Goal: Navigation & Orientation: Find specific page/section

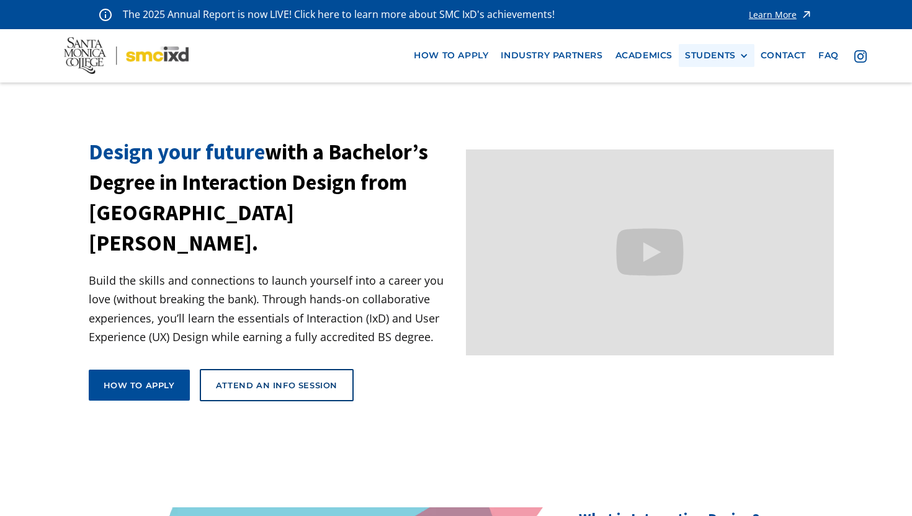
click at [702, 53] on div "STUDENTS" at bounding box center [710, 55] width 51 height 11
click at [708, 99] on link "Current Students" at bounding box center [741, 101] width 112 height 23
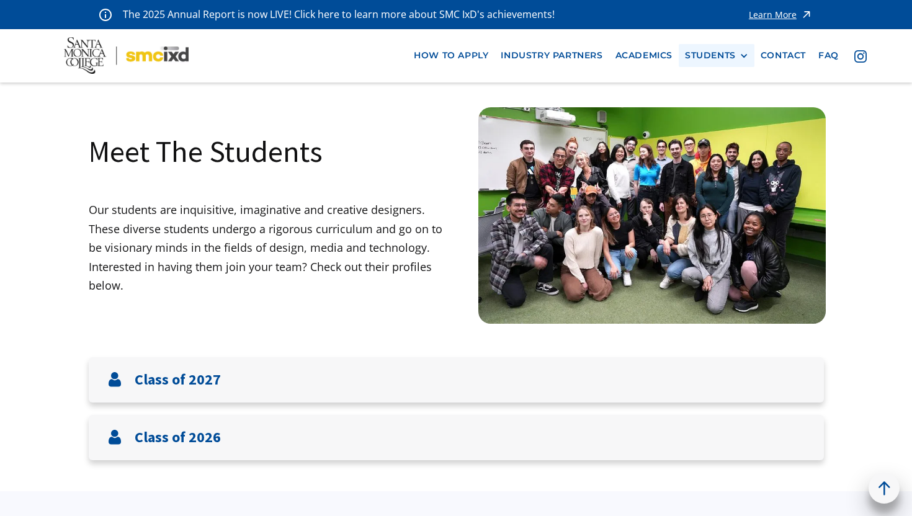
click at [706, 59] on div "STUDENTS" at bounding box center [710, 55] width 51 height 11
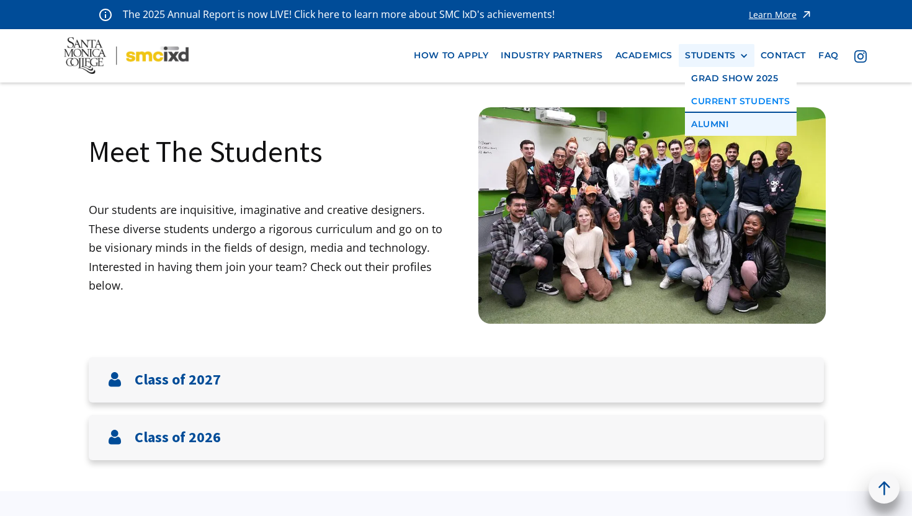
click at [709, 118] on link "Alumni" at bounding box center [741, 124] width 112 height 23
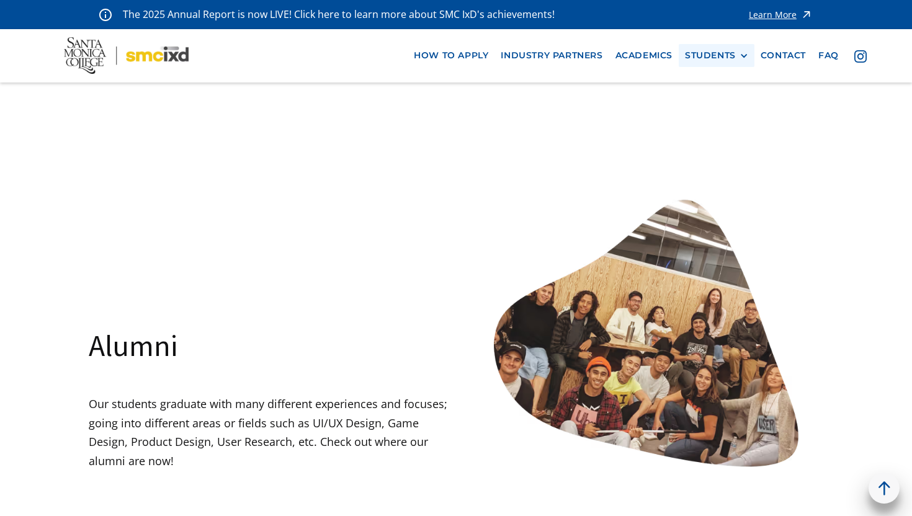
click at [689, 55] on div "STUDENTS" at bounding box center [710, 55] width 51 height 11
click at [715, 99] on link "Current Students" at bounding box center [741, 101] width 112 height 23
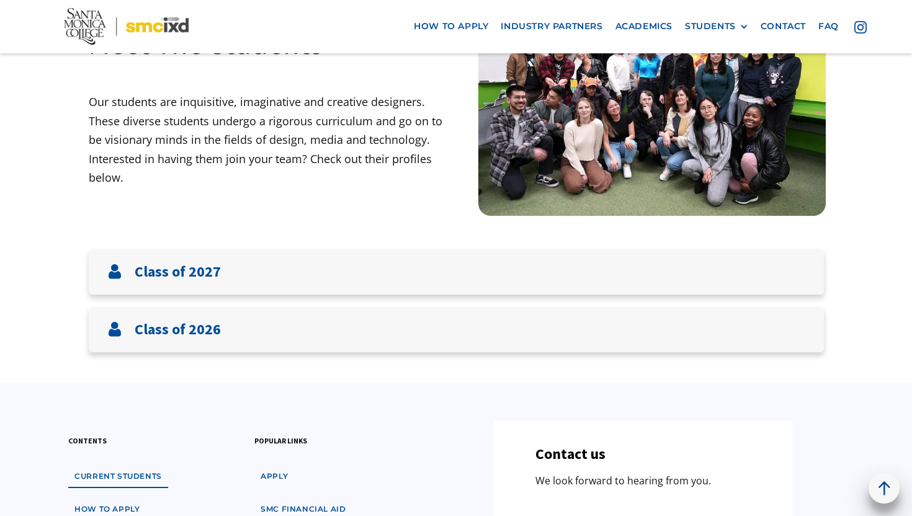
scroll to position [128, 0]
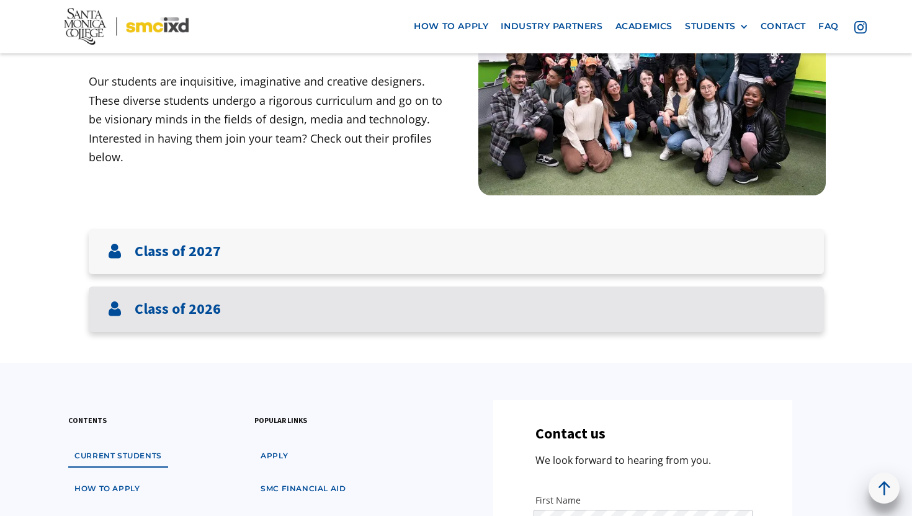
click at [247, 295] on div "Class of 2026" at bounding box center [456, 309] width 735 height 45
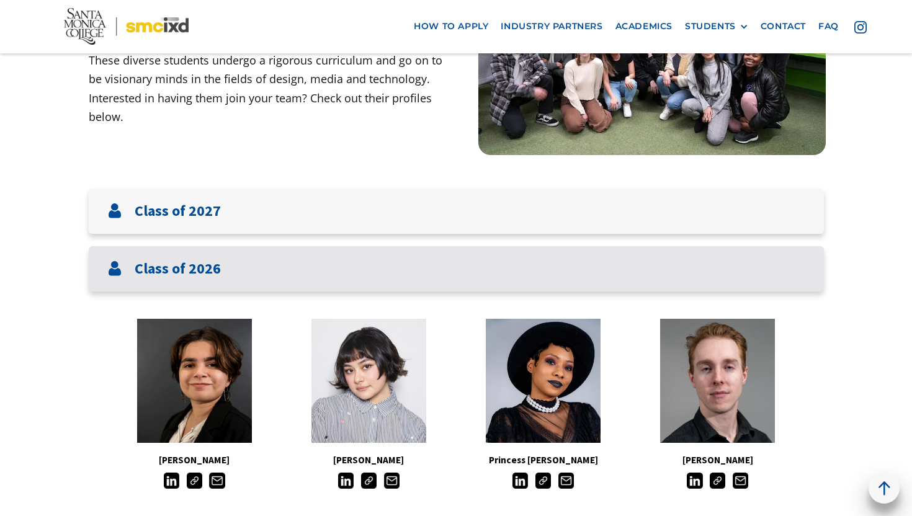
scroll to position [249, 0]
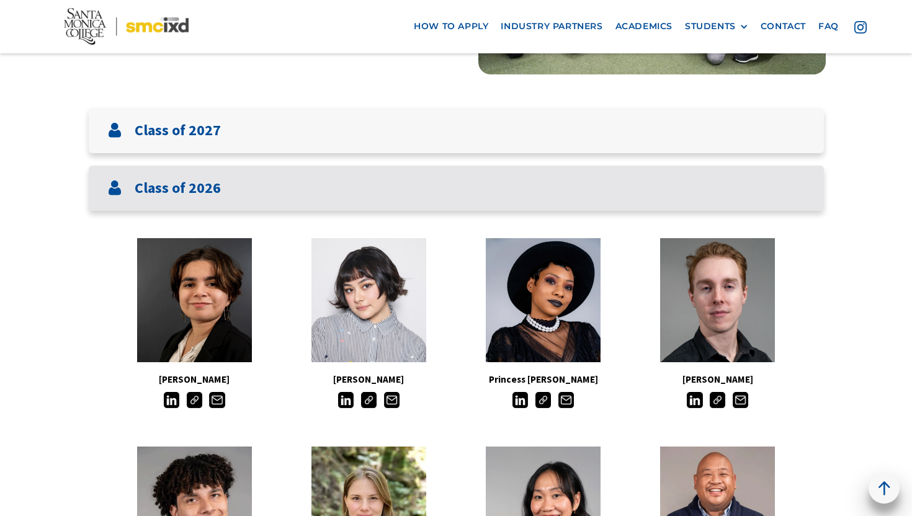
click at [264, 196] on div "Class of 2026" at bounding box center [456, 188] width 735 height 45
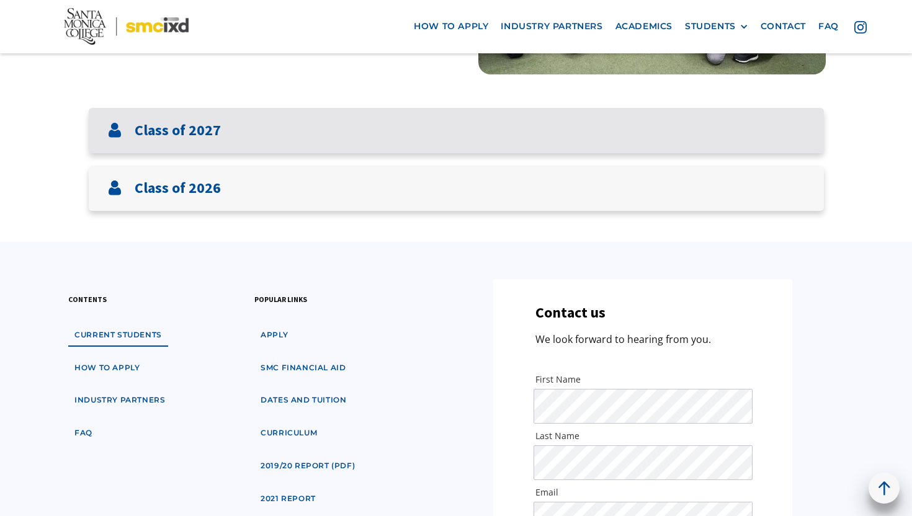
click at [249, 130] on div "Class of 2027" at bounding box center [456, 130] width 735 height 45
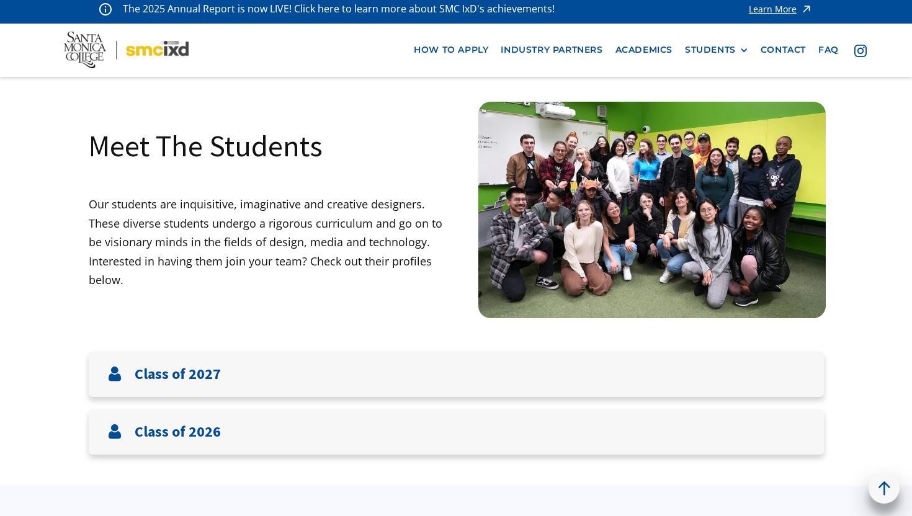
scroll to position [0, 0]
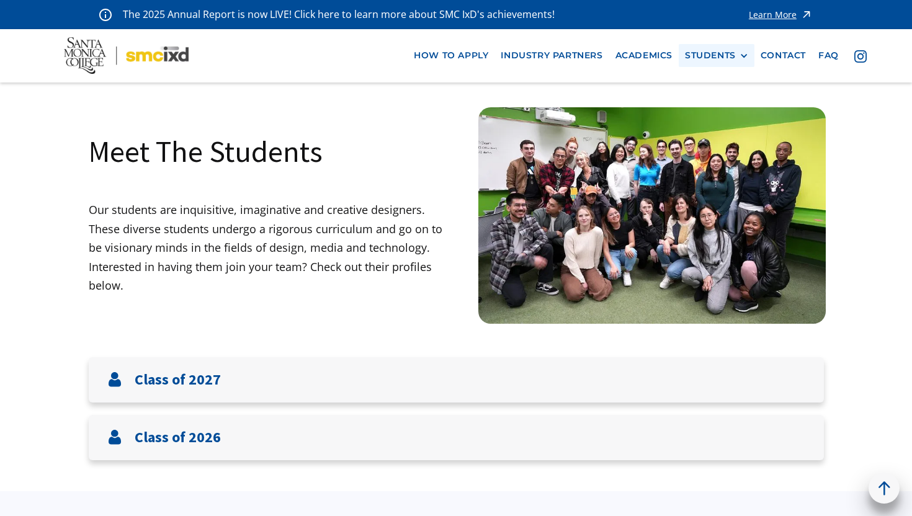
click at [713, 60] on div "STUDENTS" at bounding box center [710, 55] width 51 height 11
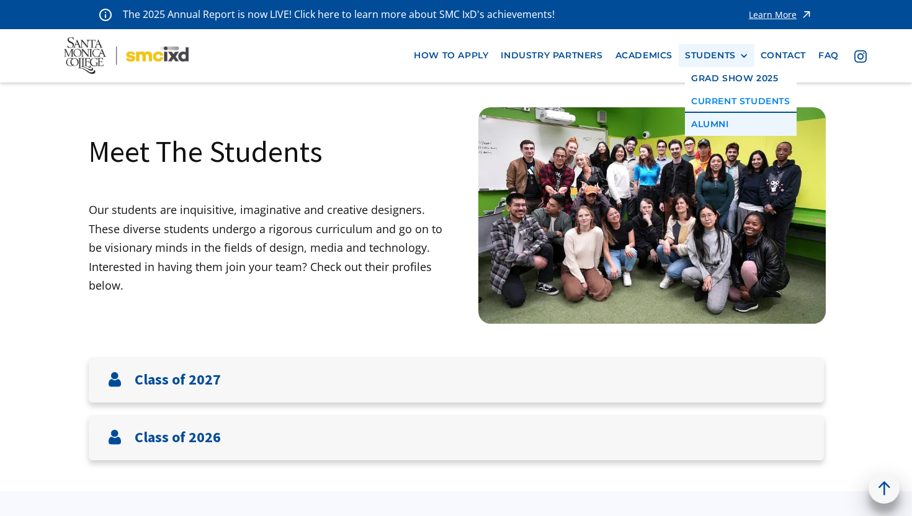
click at [703, 121] on link "Alumni" at bounding box center [741, 124] width 112 height 23
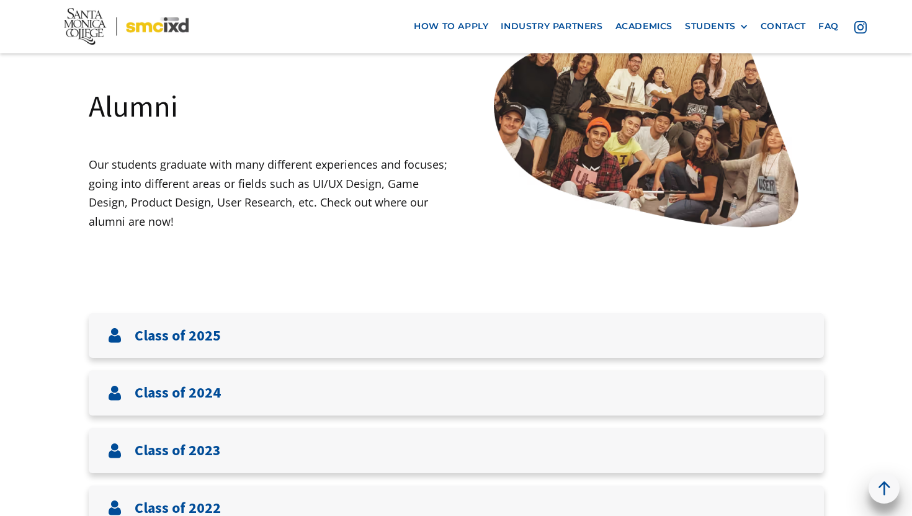
scroll to position [320, 0]
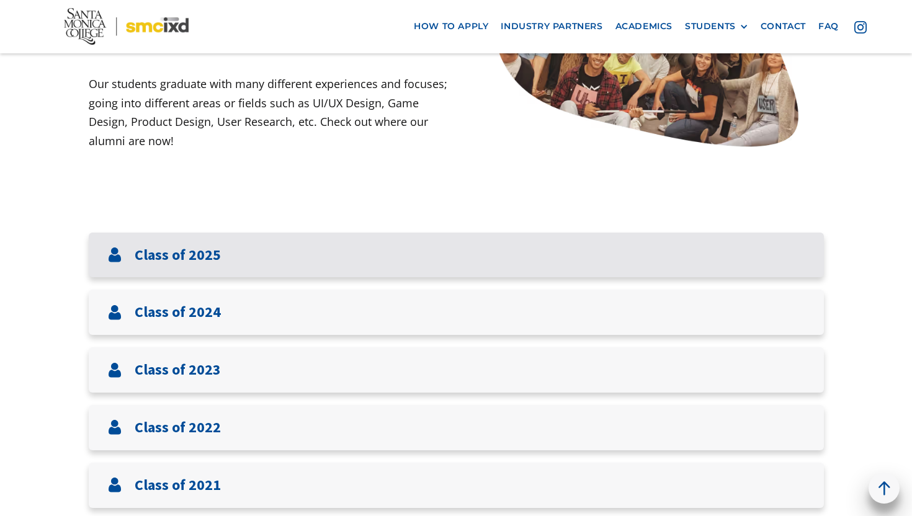
click at [251, 260] on div "Class of 2025" at bounding box center [456, 255] width 735 height 45
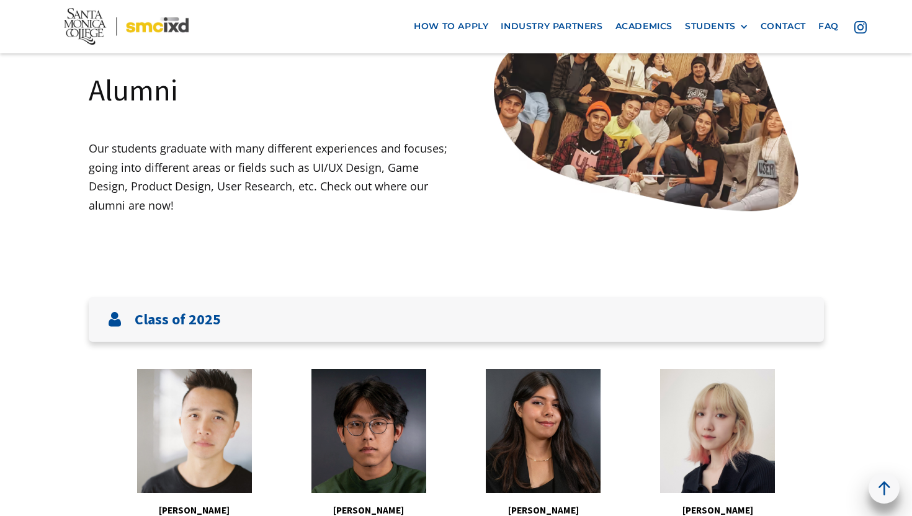
scroll to position [231, 0]
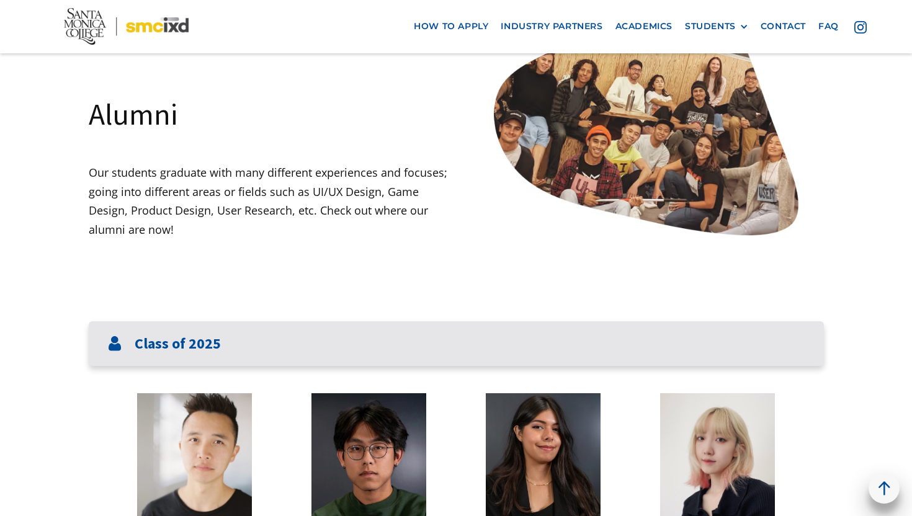
click at [446, 351] on div "Class of 2025" at bounding box center [456, 343] width 735 height 45
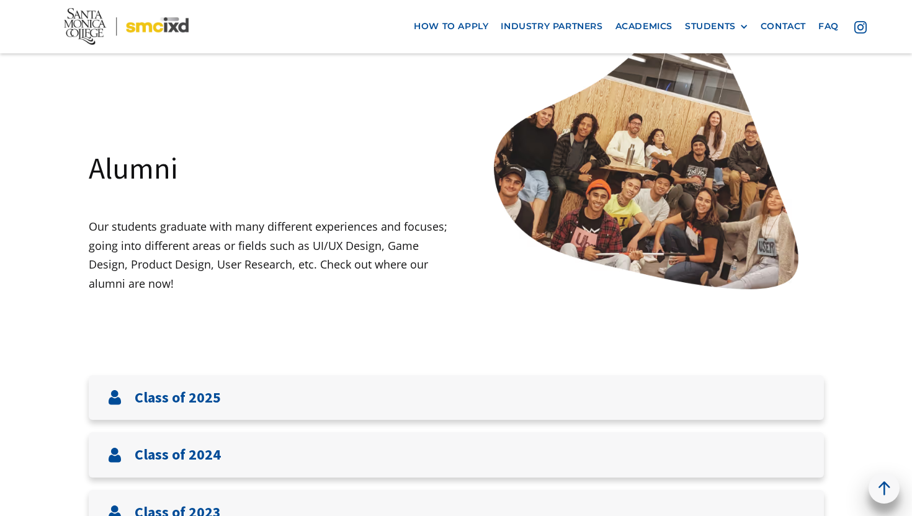
scroll to position [166, 0]
